Goal: Information Seeking & Learning: Learn about a topic

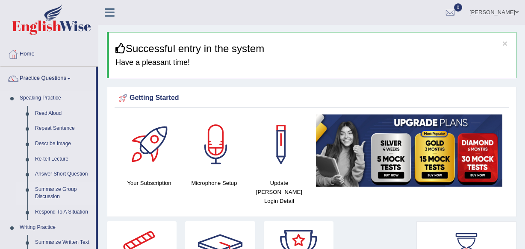
click at [57, 182] on link "Summarize Group Discussion" at bounding box center [63, 193] width 65 height 23
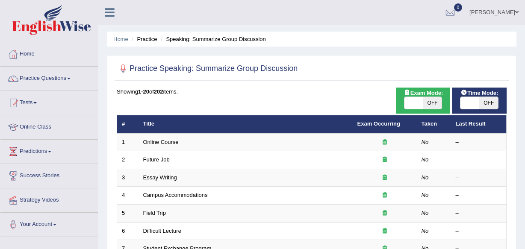
scroll to position [116, 0]
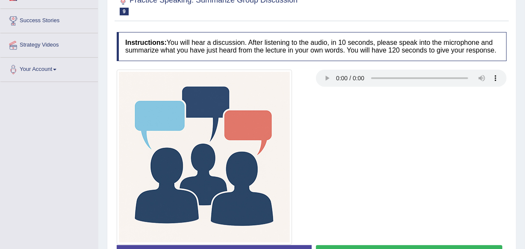
scroll to position [194, 0]
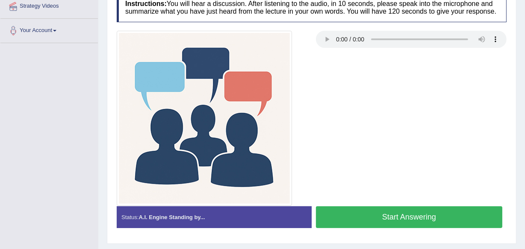
click at [342, 214] on button "Start Answering" at bounding box center [409, 218] width 186 height 22
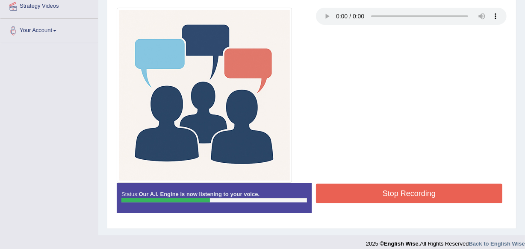
click at [348, 188] on button "Stop Recording" at bounding box center [409, 194] width 186 height 20
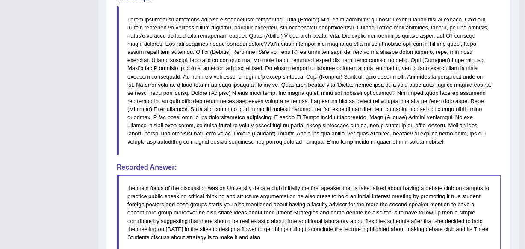
scroll to position [389, 0]
